Goal: Task Accomplishment & Management: Complete application form

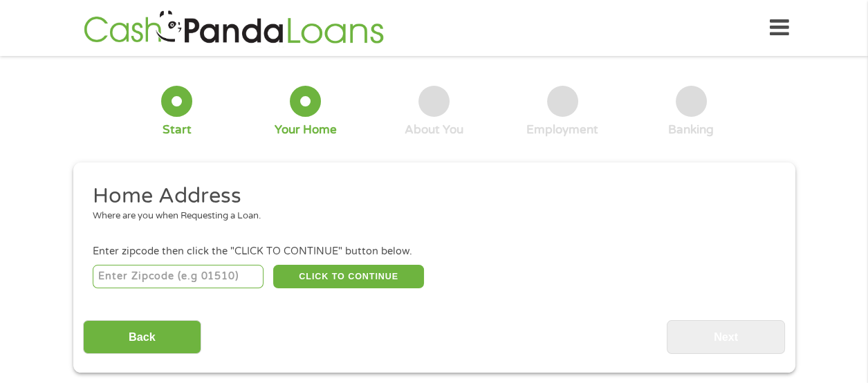
click at [209, 266] on input "number" at bounding box center [178, 277] width 171 height 24
type input "07110"
select select "[US_STATE]"
click at [349, 272] on button "CLICK TO CONTINUE" at bounding box center [348, 277] width 151 height 24
type input "07110"
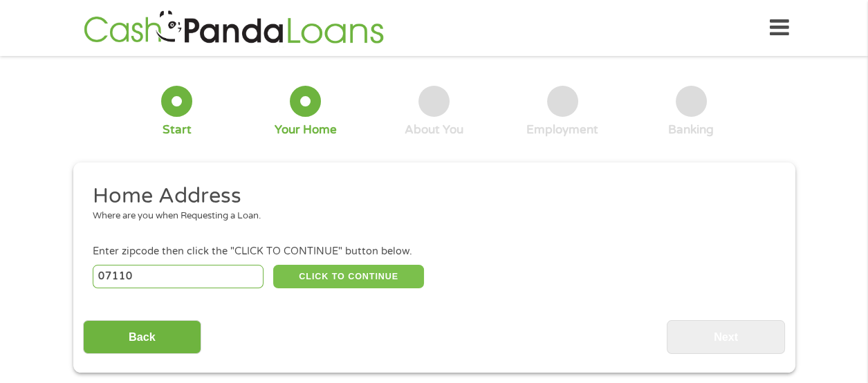
type input "Nutley"
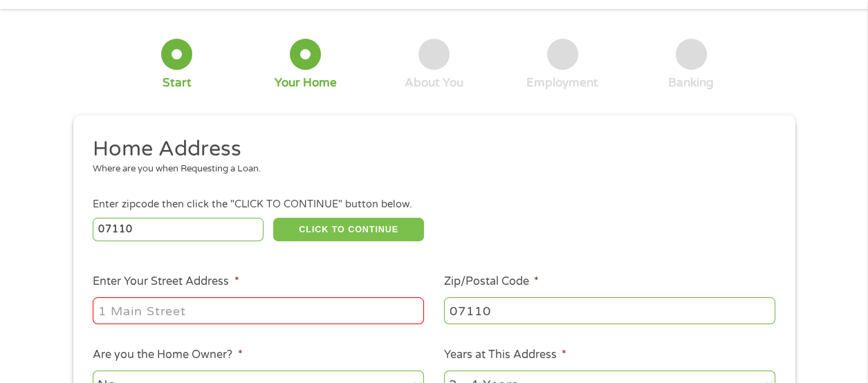
scroll to position [68, 0]
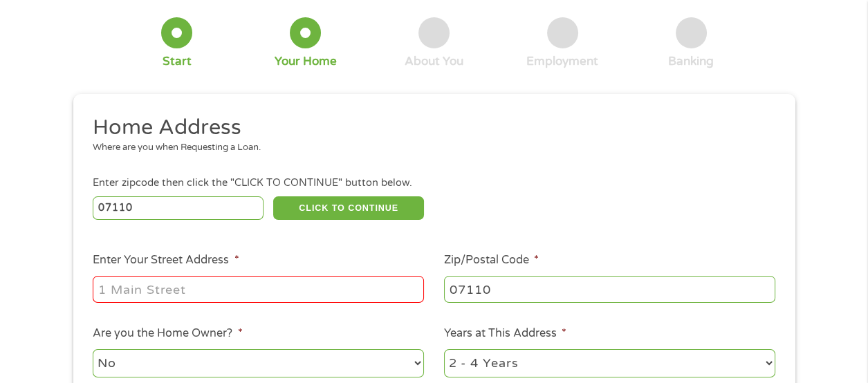
click at [238, 288] on input "Enter Your Street Address *" at bounding box center [258, 289] width 331 height 26
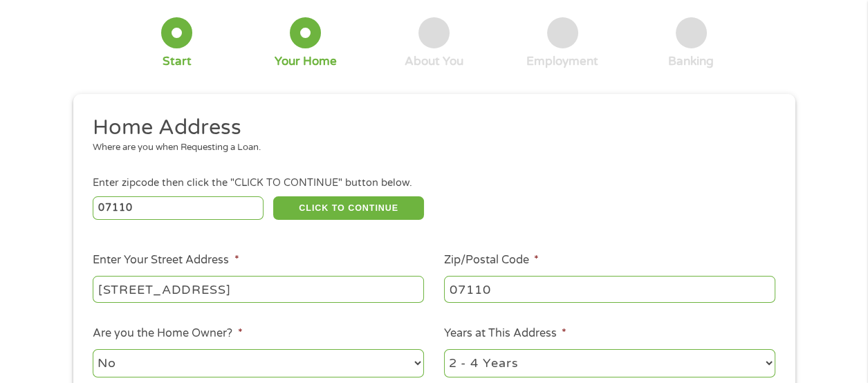
type input "[STREET_ADDRESS]"
click at [770, 360] on select "1 Year or less 1 - 2 Years 2 - 4 Years Over 4 Years" at bounding box center [609, 363] width 331 height 28
select select "60months"
click at [444, 349] on select "1 Year or less 1 - 2 Years 2 - 4 Years Over 4 Years" at bounding box center [609, 363] width 331 height 28
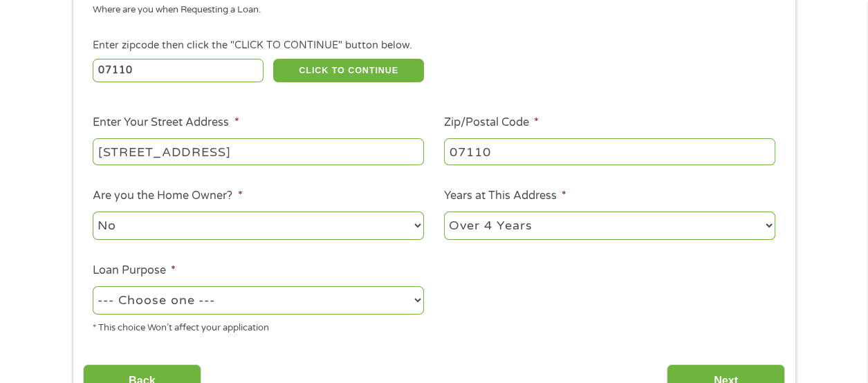
scroll to position [207, 0]
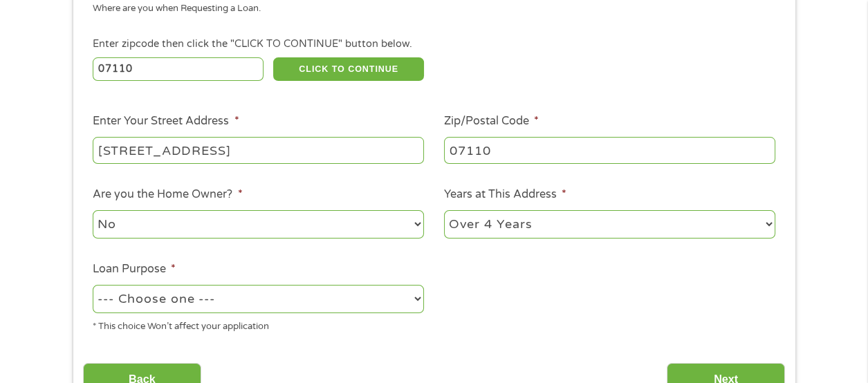
click at [241, 297] on select "--- Choose one --- Pay Bills Debt Consolidation Home Improvement Major Purchase…" at bounding box center [258, 299] width 331 height 28
select select "shorttermcash"
click at [93, 286] on select "--- Choose one --- Pay Bills Debt Consolidation Home Improvement Major Purchase…" at bounding box center [258, 299] width 331 height 28
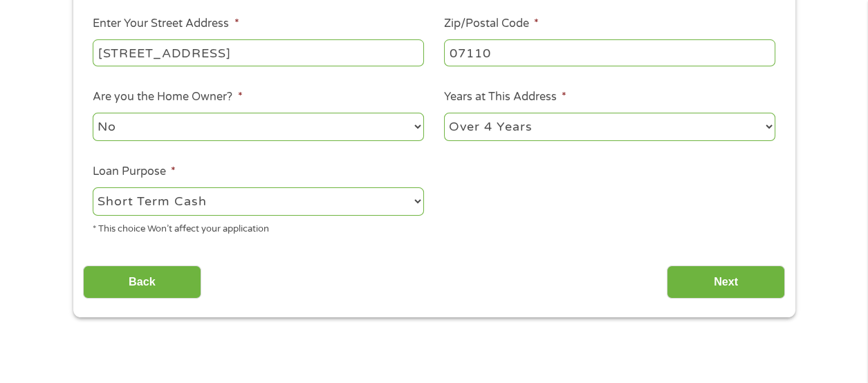
scroll to position [345, 0]
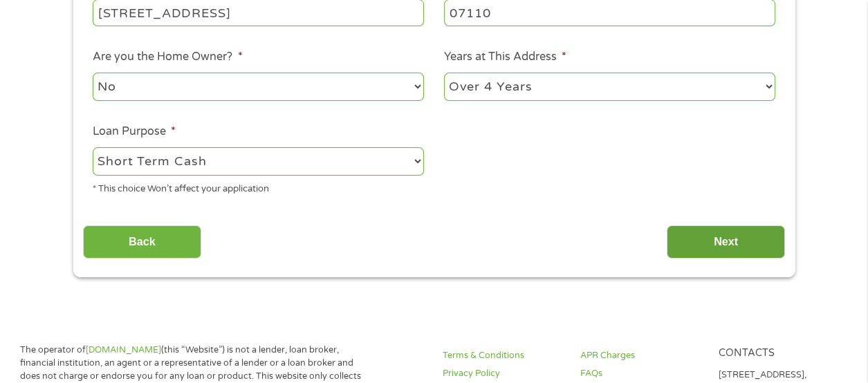
click at [741, 244] on input "Next" at bounding box center [726, 242] width 118 height 34
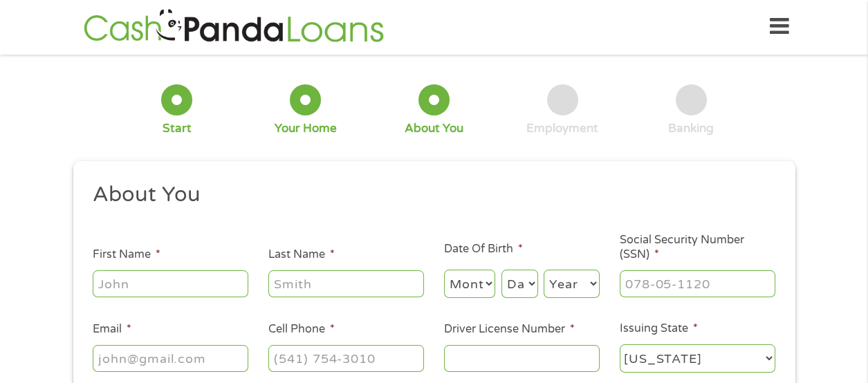
scroll to position [0, 0]
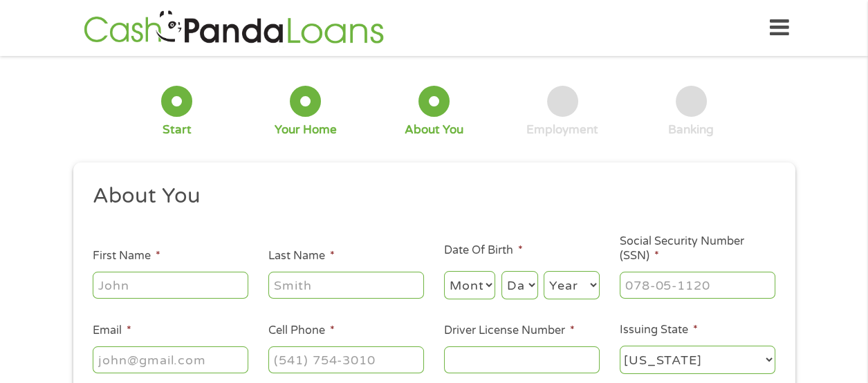
click at [171, 272] on input "First Name *" at bounding box center [171, 285] width 156 height 26
type input "[PERSON_NAME]"
type input "[PERSON_NAME][EMAIL_ADDRESS][DOMAIN_NAME]"
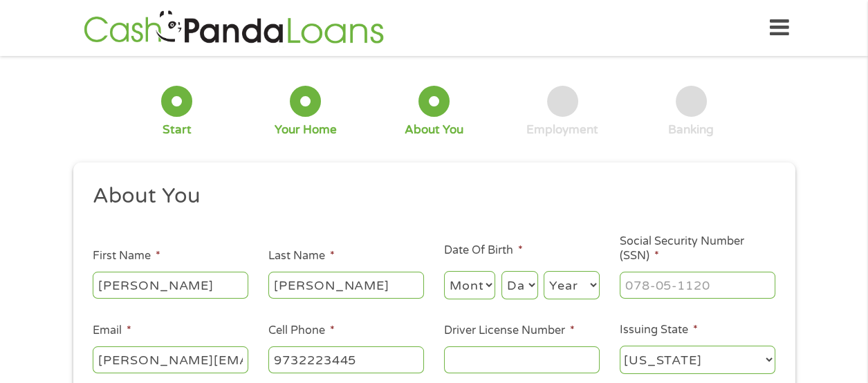
type input "[PHONE_NUMBER]"
click at [485, 284] on select "Month 1 2 3 4 5 6 7 8 9 10 11 12" at bounding box center [470, 285] width 52 height 28
select select "6"
click at [444, 272] on select "Month 1 2 3 4 5 6 7 8 9 10 11 12" at bounding box center [470, 285] width 52 height 28
click at [528, 290] on select "Day 1 2 3 4 5 6 7 8 9 10 11 12 13 14 15 16 17 18 19 20 21 22 23 24 25 26 27 28 …" at bounding box center [519, 285] width 37 height 28
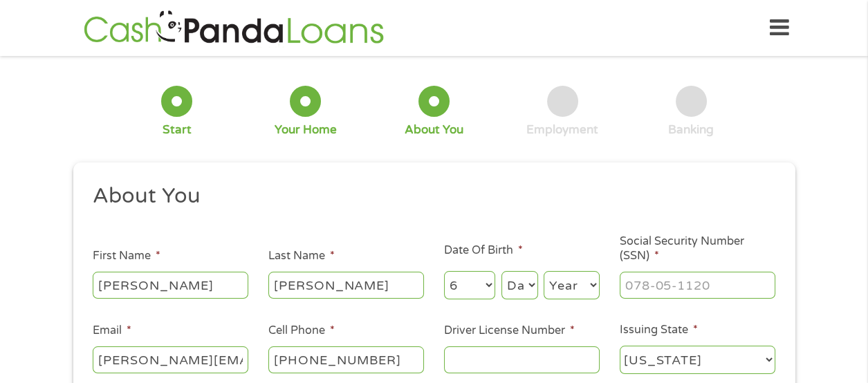
select select "28"
click at [501, 272] on select "Day 1 2 3 4 5 6 7 8 9 10 11 12 13 14 15 16 17 18 19 20 21 22 23 24 25 26 27 28 …" at bounding box center [519, 285] width 37 height 28
click at [595, 287] on select "Year [DATE] 2006 2005 2004 2003 2002 2001 2000 1999 1998 1997 1996 1995 1994 19…" at bounding box center [572, 285] width 56 height 28
select select "1952"
click at [544, 272] on select "Year [DATE] 2006 2005 2004 2003 2002 2001 2000 1999 1998 1997 1996 1995 1994 19…" at bounding box center [572, 285] width 56 height 28
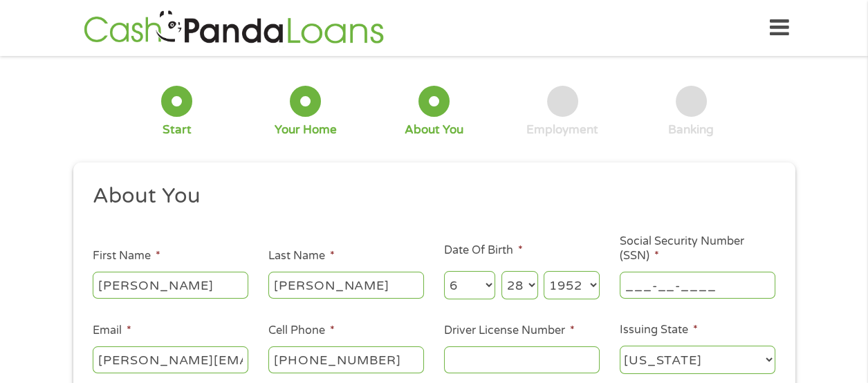
click at [661, 279] on input "___-__-____" at bounding box center [698, 285] width 156 height 26
type input "144-46-3455"
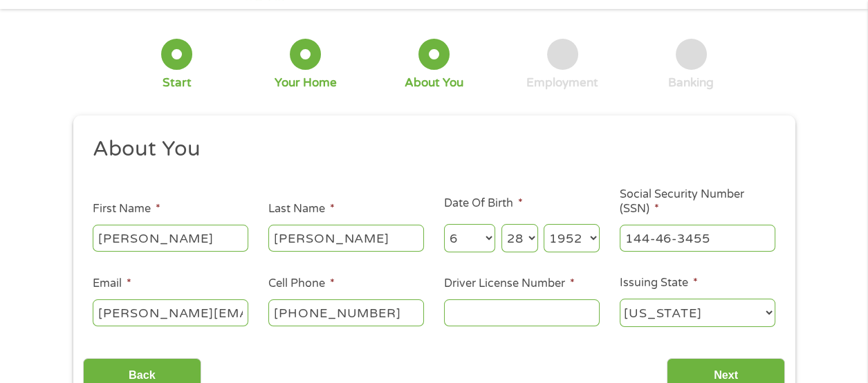
scroll to position [68, 0]
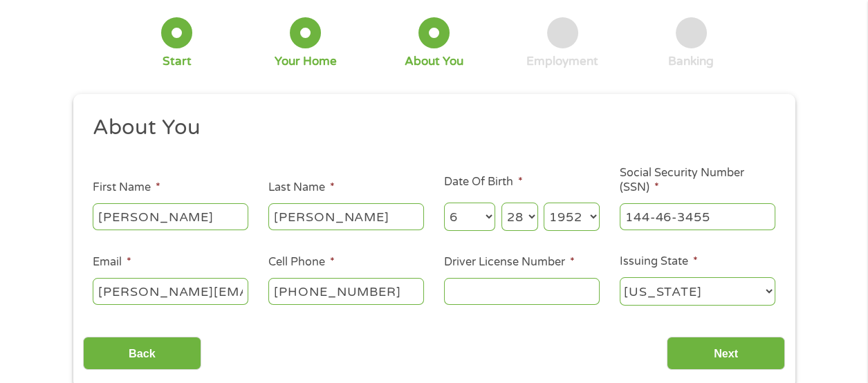
click at [242, 290] on input "[PERSON_NAME][EMAIL_ADDRESS][DOMAIN_NAME]" at bounding box center [171, 291] width 156 height 26
type input "[EMAIL_ADDRESS][DOMAIN_NAME]"
click at [544, 295] on input "Driver License Number *" at bounding box center [522, 291] width 156 height 26
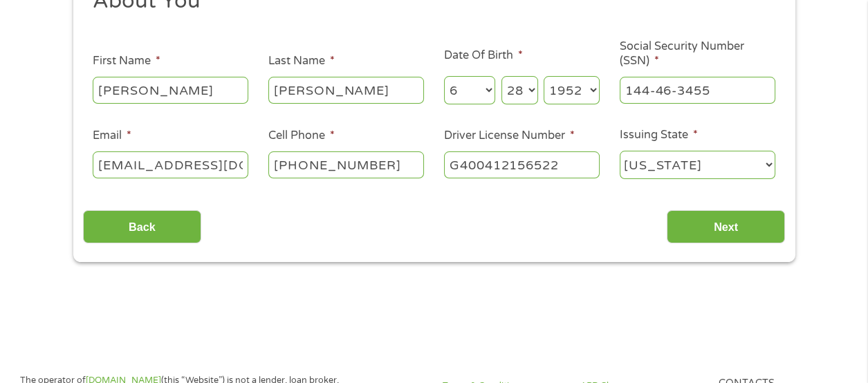
scroll to position [207, 0]
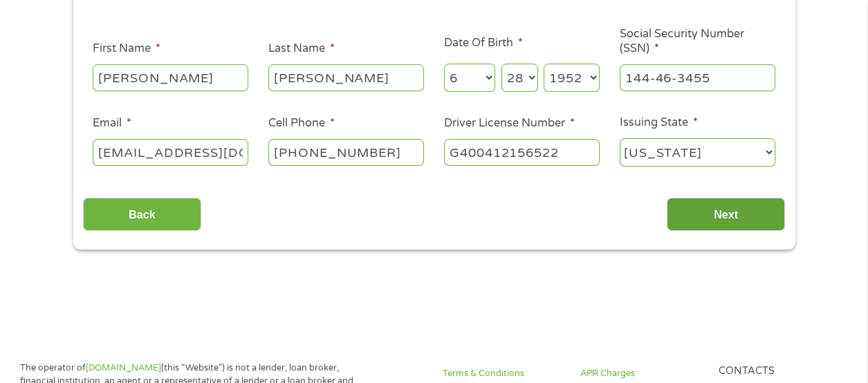
type input "G400412156522"
click at [712, 221] on input "Next" at bounding box center [726, 215] width 118 height 34
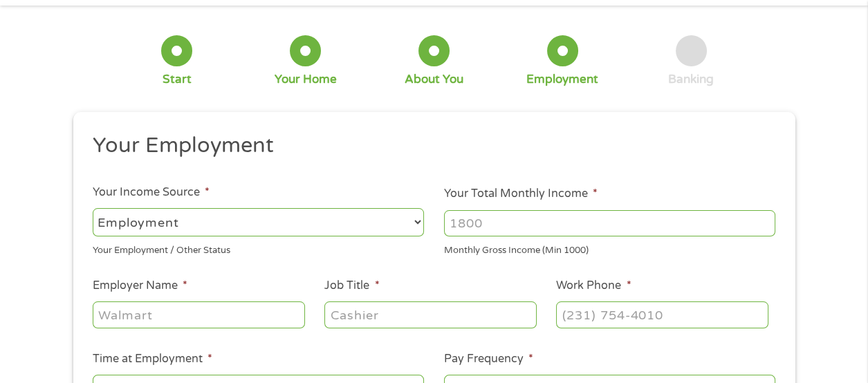
scroll to position [0, 0]
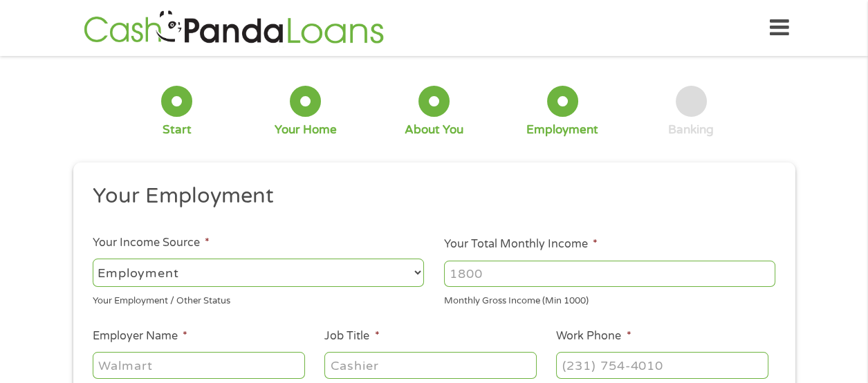
click at [268, 263] on select "--- Choose one --- Employment [DEMOGRAPHIC_DATA] Benefits" at bounding box center [258, 273] width 331 height 28
click at [93, 259] on select "--- Choose one --- Employment [DEMOGRAPHIC_DATA] Benefits" at bounding box center [258, 273] width 331 height 28
click at [517, 274] on input "Your Total Monthly Income *" at bounding box center [609, 274] width 331 height 26
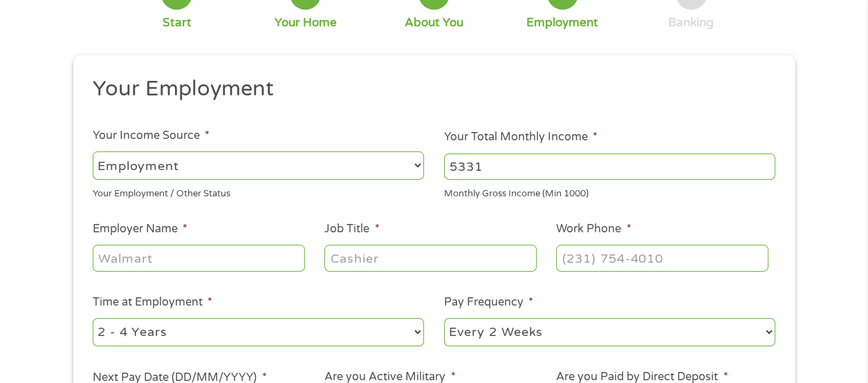
scroll to position [138, 0]
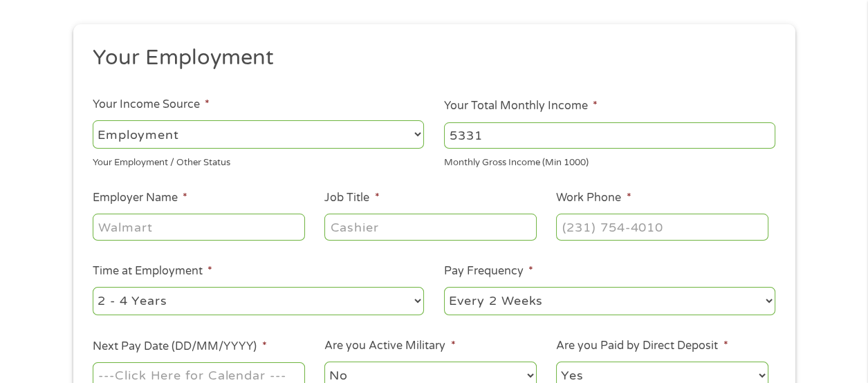
type input "5331"
click at [234, 219] on input "Employer Name *" at bounding box center [199, 227] width 212 height 26
click at [228, 229] on input "Employer Name *" at bounding box center [199, 227] width 212 height 26
type input "c"
type input "Com-Logic Partners LLC"
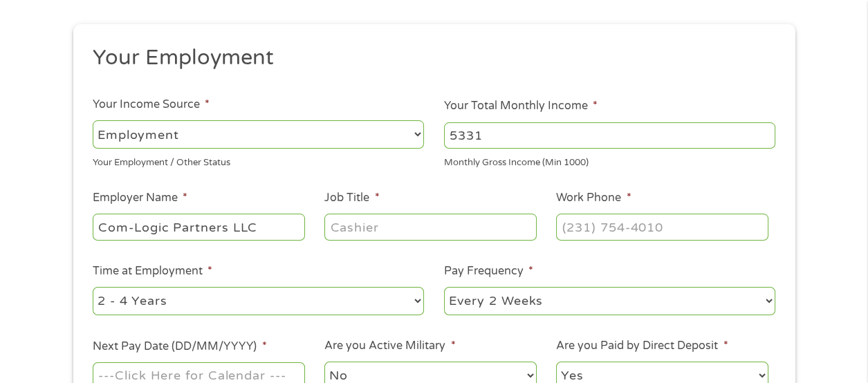
click at [371, 224] on input "Job Title *" at bounding box center [430, 227] width 212 height 26
type input "Senior Service Analyst"
click at [596, 234] on input "(___) ___-____" at bounding box center [662, 227] width 212 height 26
type input "[PHONE_NUMBER]"
click at [232, 287] on select "--- Choose one --- 1 Year or less 1 - 2 Years 2 - 4 Years Over 4 Years" at bounding box center [258, 301] width 331 height 28
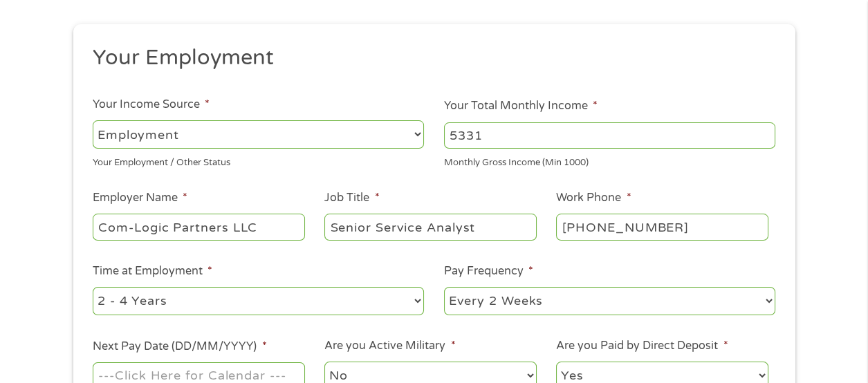
select select "60months"
click at [93, 287] on select "--- Choose one --- 1 Year or less 1 - 2 Years 2 - 4 Years Over 4 Years" at bounding box center [258, 301] width 331 height 28
click at [527, 303] on select "--- Choose one --- Every 2 Weeks Every Week Monthly Semi-Monthly" at bounding box center [609, 301] width 331 height 28
select select "monthly"
click at [444, 287] on select "--- Choose one --- Every 2 Weeks Every Week Monthly Semi-Monthly" at bounding box center [609, 301] width 331 height 28
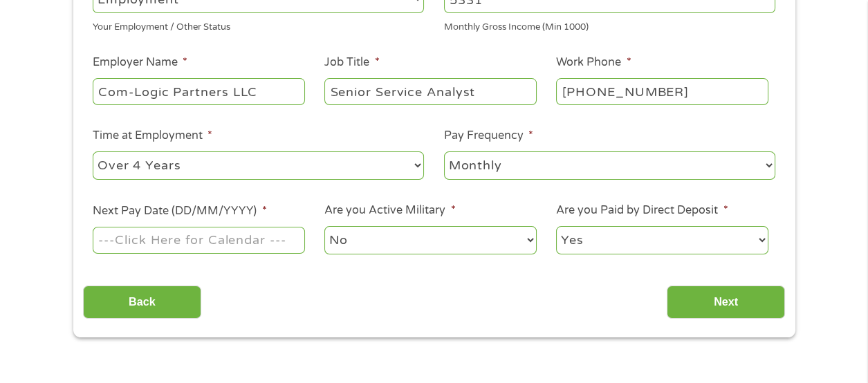
scroll to position [277, 0]
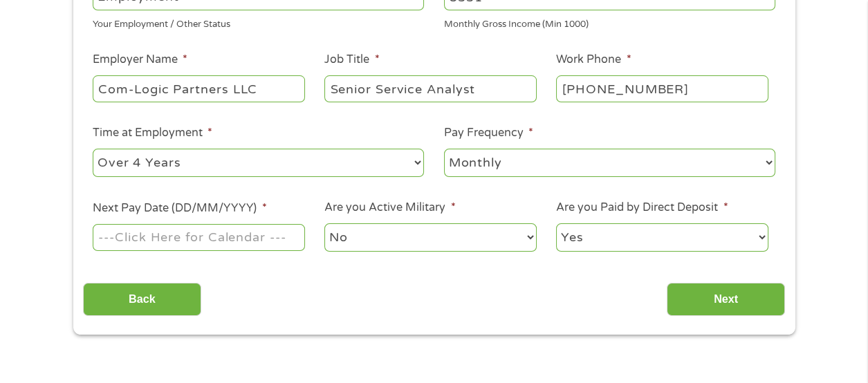
click at [253, 240] on input "Next Pay Date (DD/MM/YYYY) *" at bounding box center [199, 237] width 212 height 26
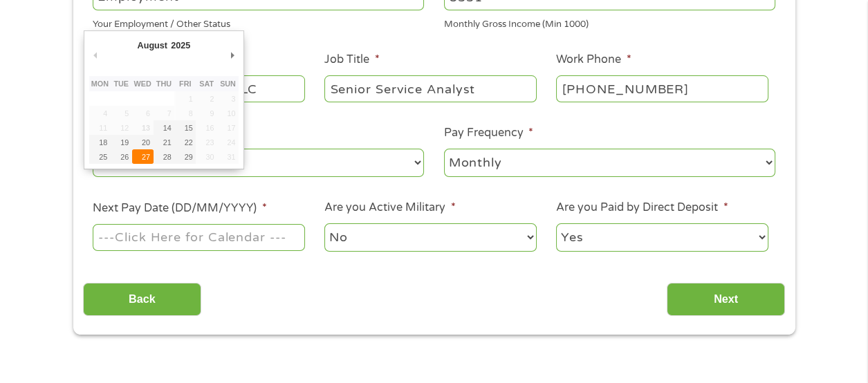
type input "[DATE]"
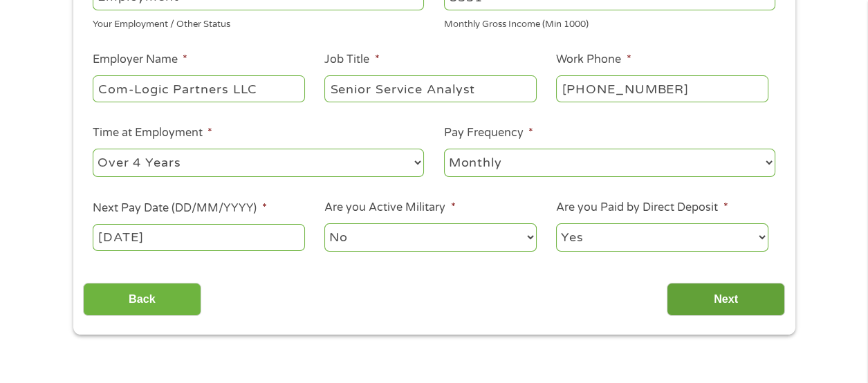
click at [710, 297] on input "Next" at bounding box center [726, 300] width 118 height 34
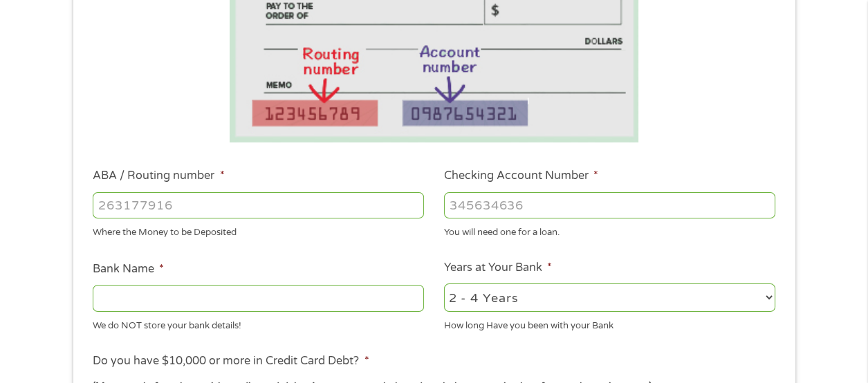
click at [210, 212] on input "ABA / Routing number *" at bounding box center [258, 205] width 331 height 26
type input "021202337"
type input "JPMORGAN CHASE"
type input "021202337"
click at [510, 200] on input "Checking Account Number *" at bounding box center [609, 205] width 331 height 26
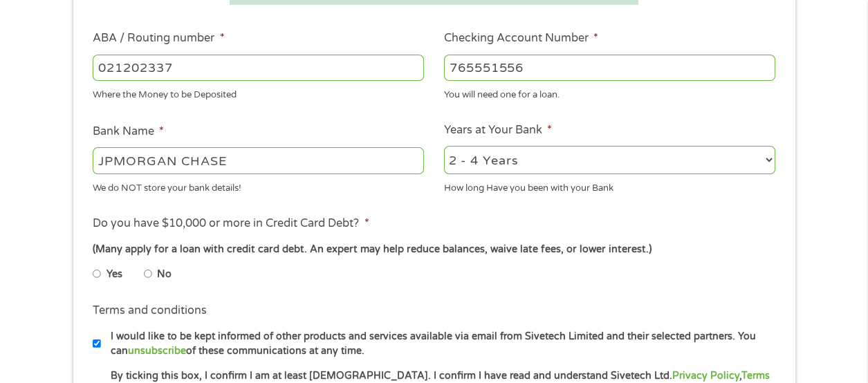
scroll to position [415, 0]
type input "765551556"
click at [98, 276] on input "Yes" at bounding box center [97, 273] width 8 height 22
radio input "true"
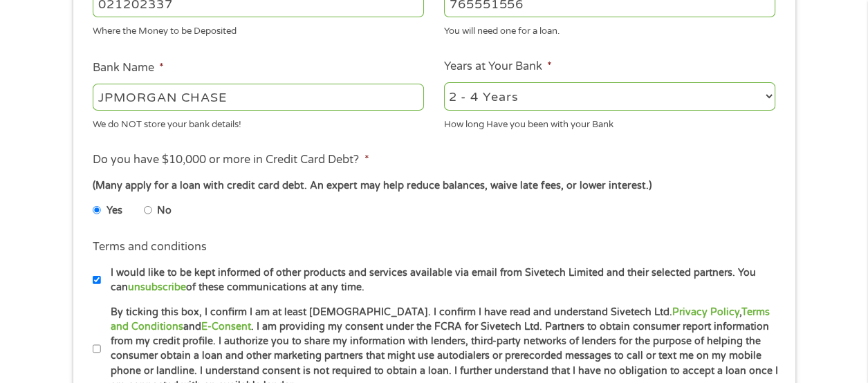
scroll to position [553, 0]
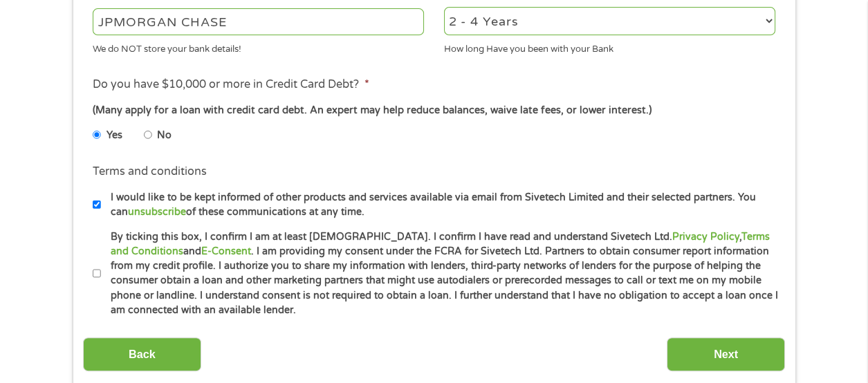
click at [95, 275] on input "By ticking this box, I confirm I am at least [DEMOGRAPHIC_DATA]. I confirm I ha…" at bounding box center [97, 274] width 8 height 22
checkbox input "true"
click at [680, 344] on input "Next" at bounding box center [726, 354] width 118 height 34
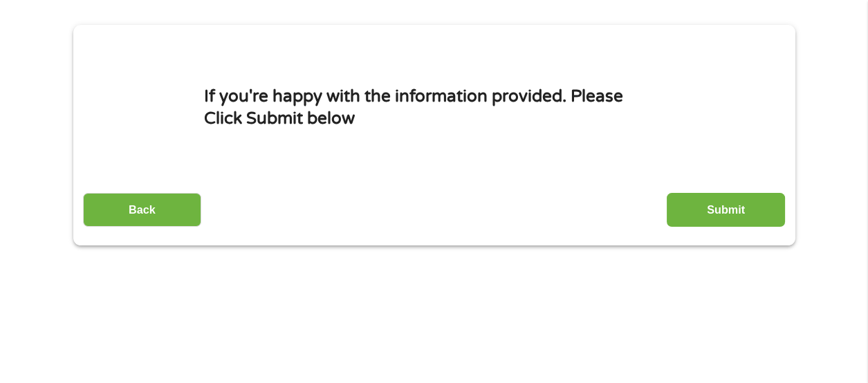
scroll to position [138, 0]
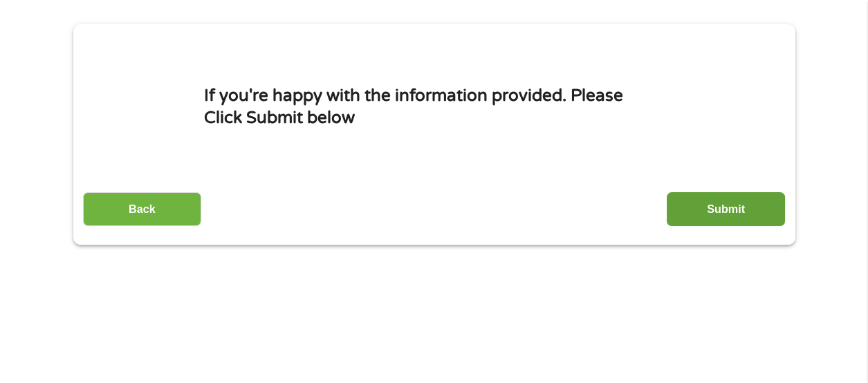
click at [741, 219] on input "Submit" at bounding box center [726, 209] width 118 height 34
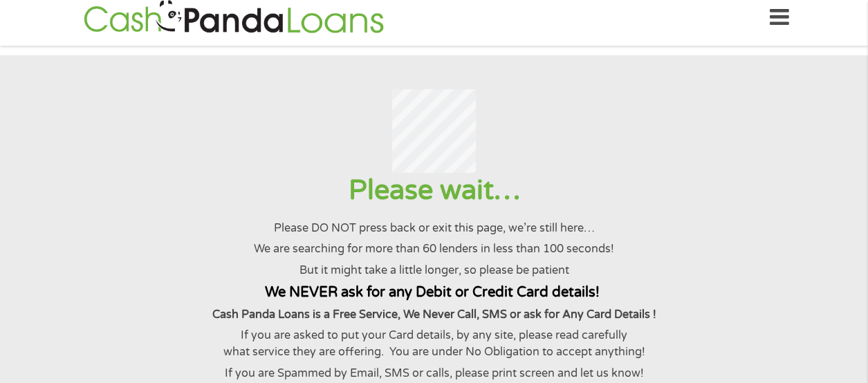
scroll to position [0, 0]
